Goal: Transaction & Acquisition: Purchase product/service

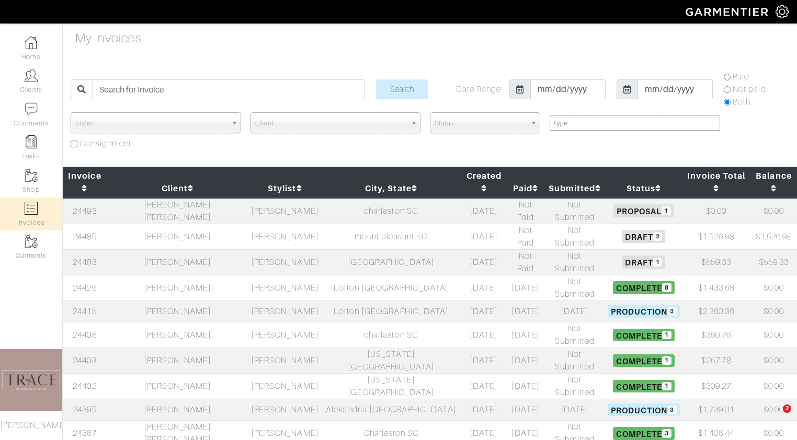
select select
click at [248, 224] on td "[PERSON_NAME]" at bounding box center [284, 237] width 73 height 26
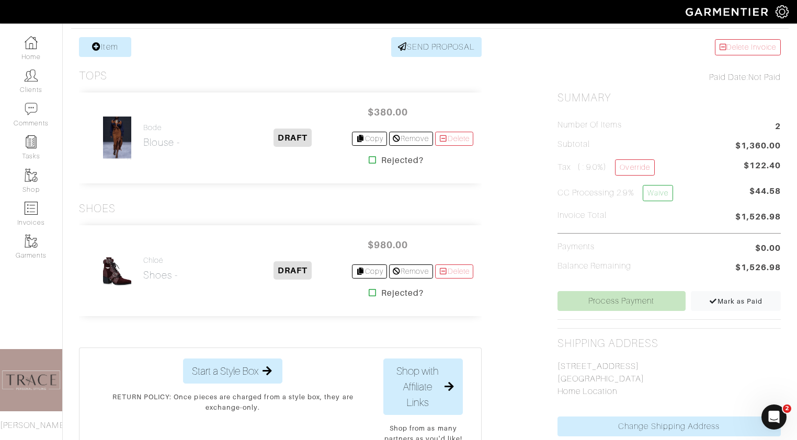
scroll to position [211, 0]
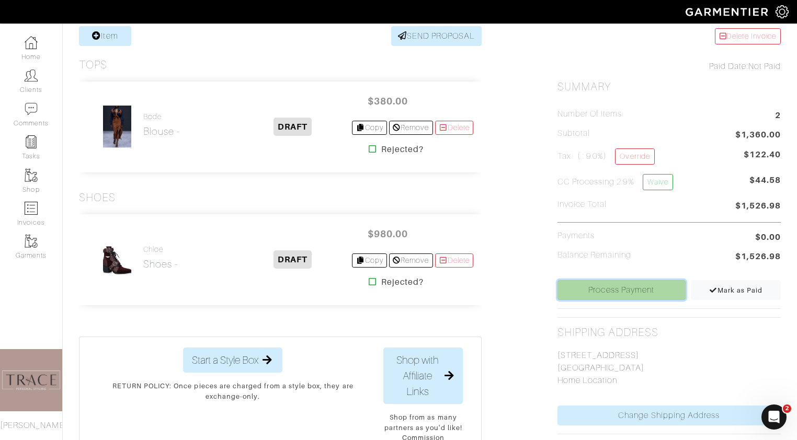
click at [635, 290] on link "Process Payment" at bounding box center [621, 290] width 128 height 20
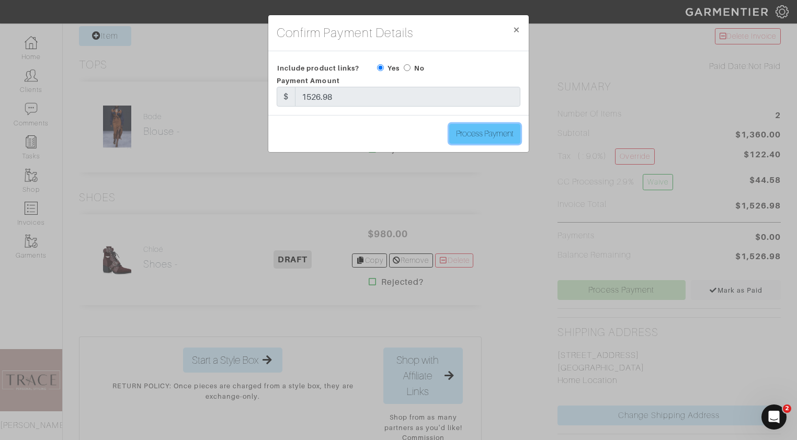
click at [498, 133] on input "Process Payment" at bounding box center [484, 134] width 71 height 20
type input "Process Payment"
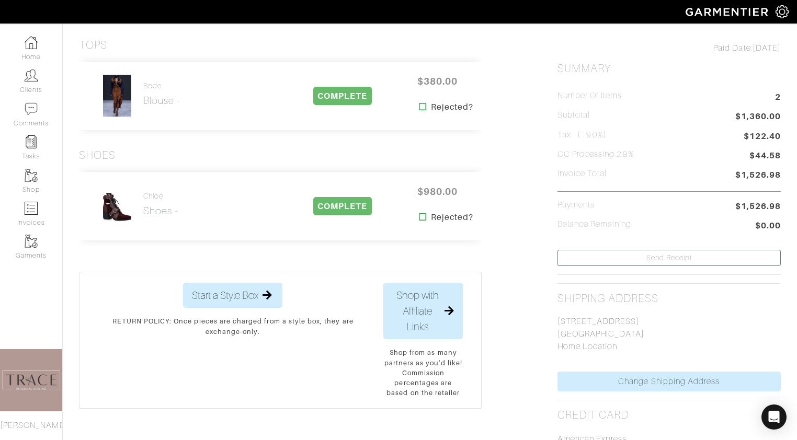
scroll to position [0, 0]
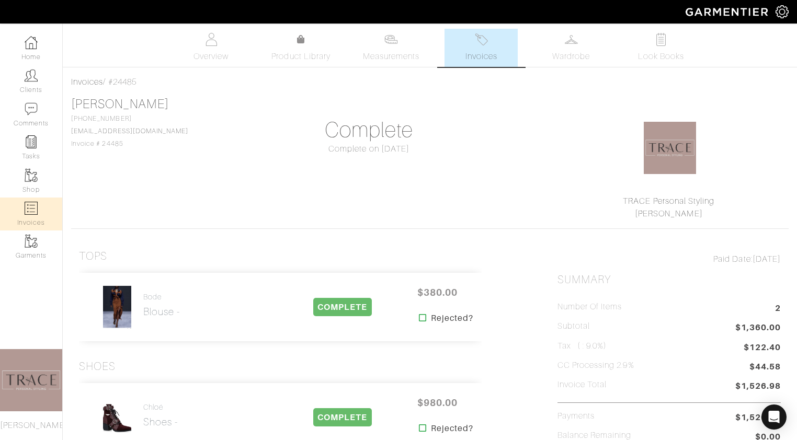
click at [29, 224] on link "Invoices" at bounding box center [31, 214] width 62 height 33
select select
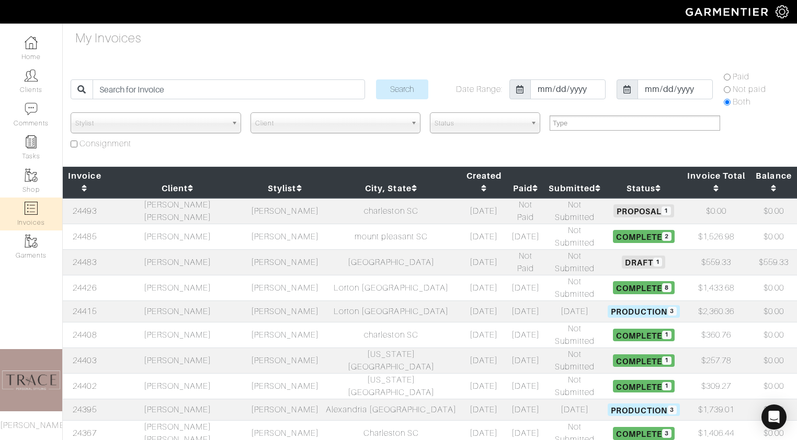
click at [248, 249] on td "[PERSON_NAME]" at bounding box center [284, 262] width 73 height 26
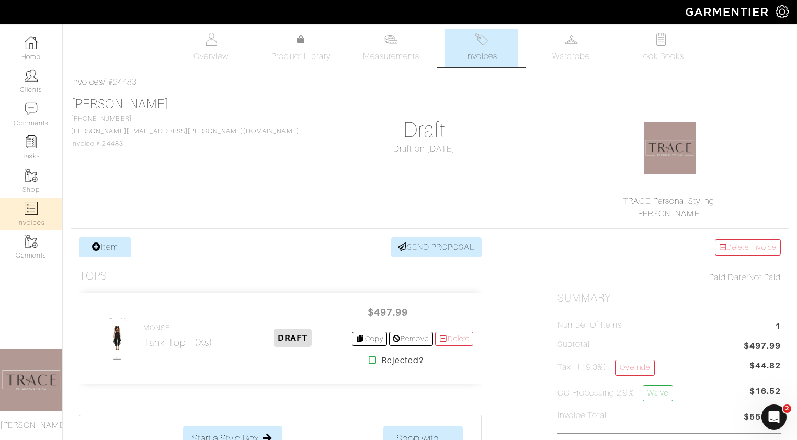
click at [38, 206] on link "Invoices" at bounding box center [31, 214] width 62 height 33
select select
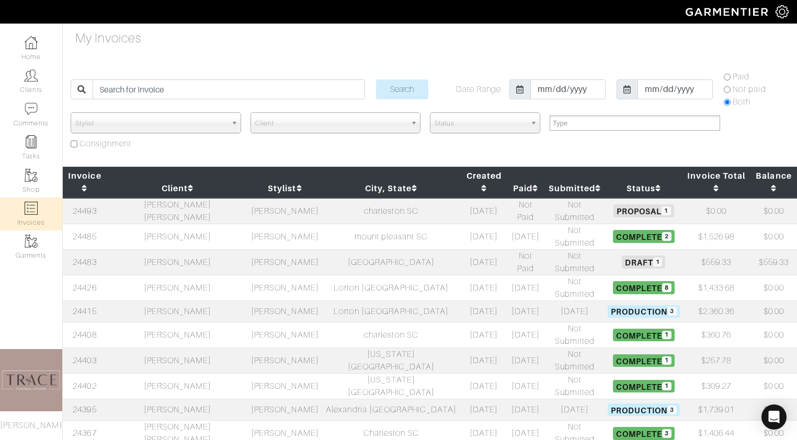
click at [191, 198] on td "[PERSON_NAME] [PERSON_NAME]" at bounding box center [178, 211] width 142 height 26
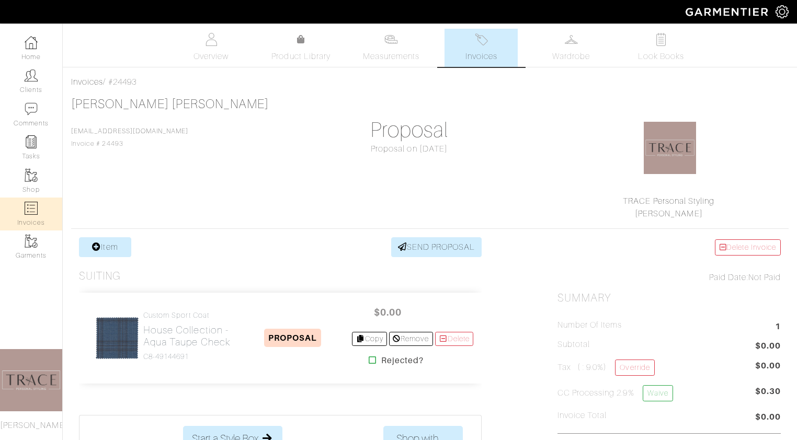
click at [33, 213] on img at bounding box center [31, 208] width 13 height 13
select select
